Goal: Information Seeking & Learning: Find specific fact

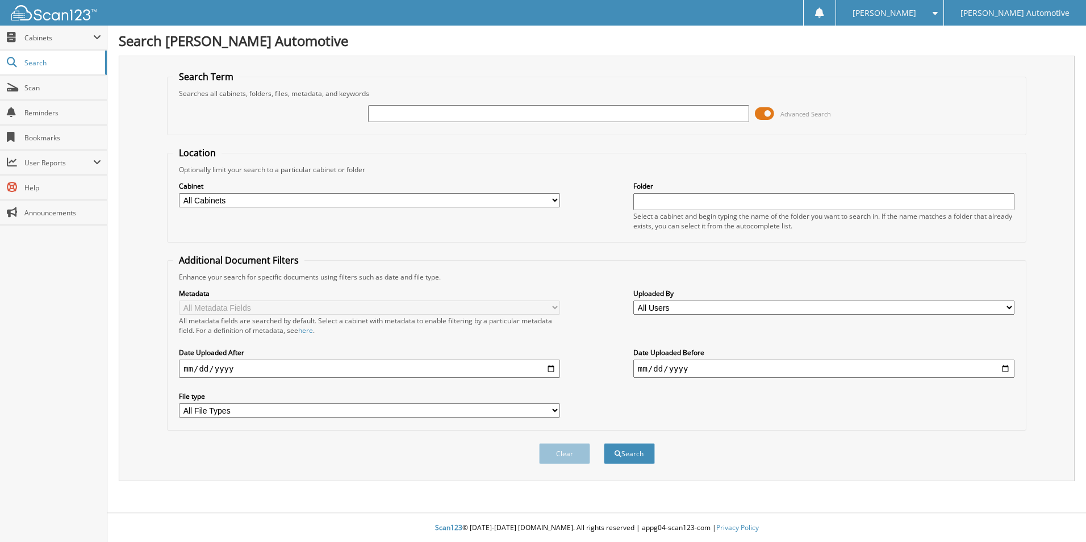
click at [389, 116] on input "text" at bounding box center [558, 113] width 381 height 17
type input "1C6RREBG3NN2773715"
click at [604, 443] on button "Search" at bounding box center [629, 453] width 51 height 21
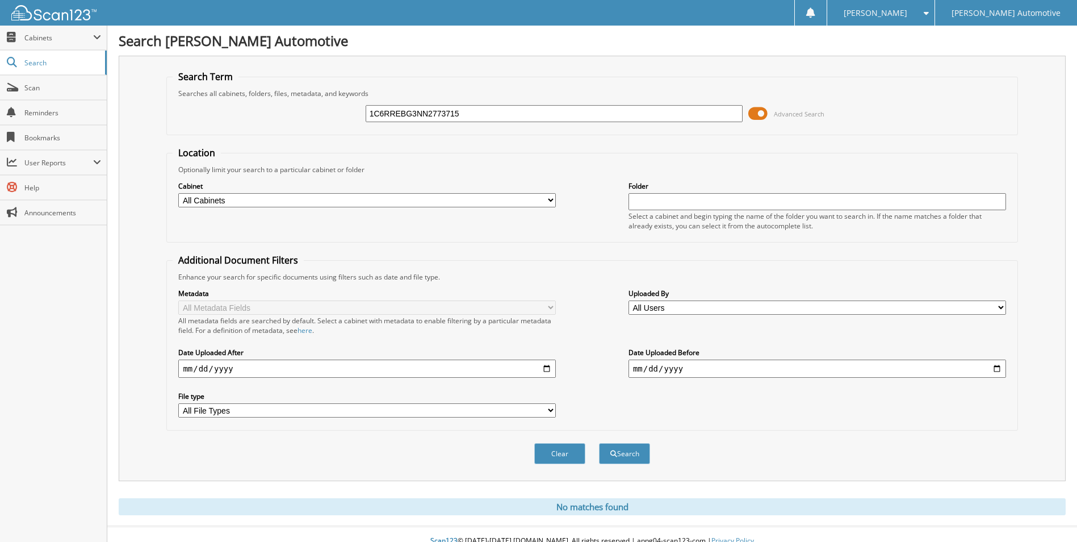
click at [473, 111] on input "1C6RREBG3NN2773715" at bounding box center [555, 113] width 378 height 17
type input "[US_VEHICLE_IDENTIFICATION_NUMBER]"
click at [599, 443] on button "Search" at bounding box center [624, 453] width 51 height 21
drag, startPoint x: 461, startPoint y: 116, endPoint x: 315, endPoint y: 141, distance: 148.7
click at [315, 141] on form "Search Term Searches all cabinets, folders, files, metadata, and keywords 1C6RR…" at bounding box center [591, 273] width 851 height 406
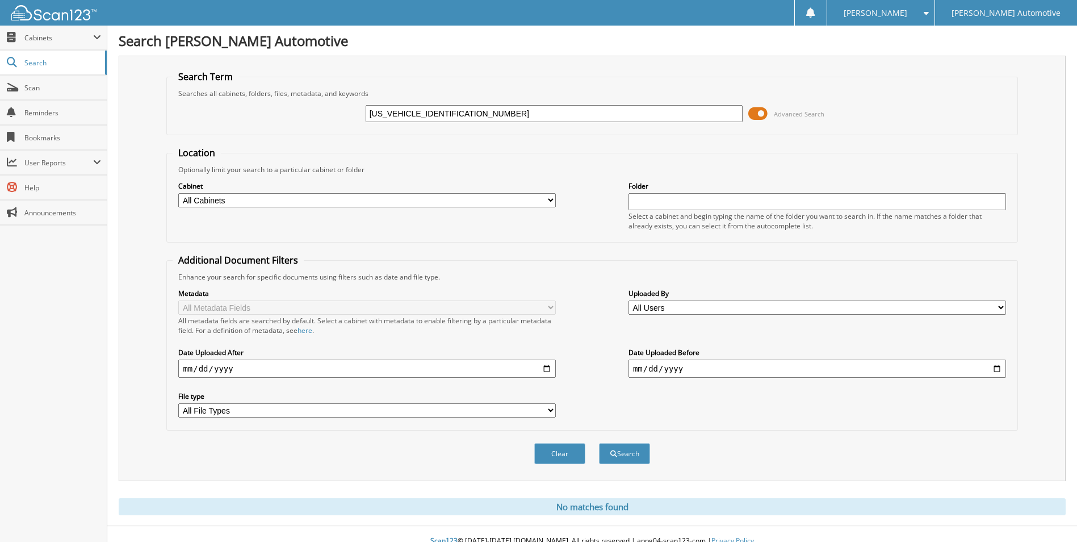
type input "1C6RREBG3NN273715"
click at [599, 443] on button "Search" at bounding box center [624, 453] width 51 height 21
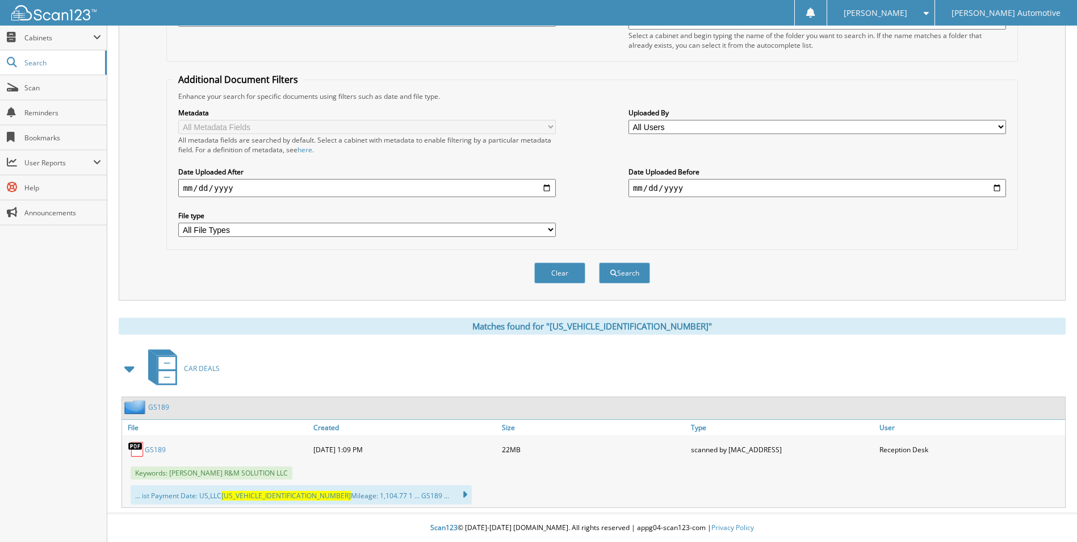
scroll to position [181, 0]
click at [152, 445] on link "GS189" at bounding box center [155, 450] width 21 height 10
